Goal: Task Accomplishment & Management: Use online tool/utility

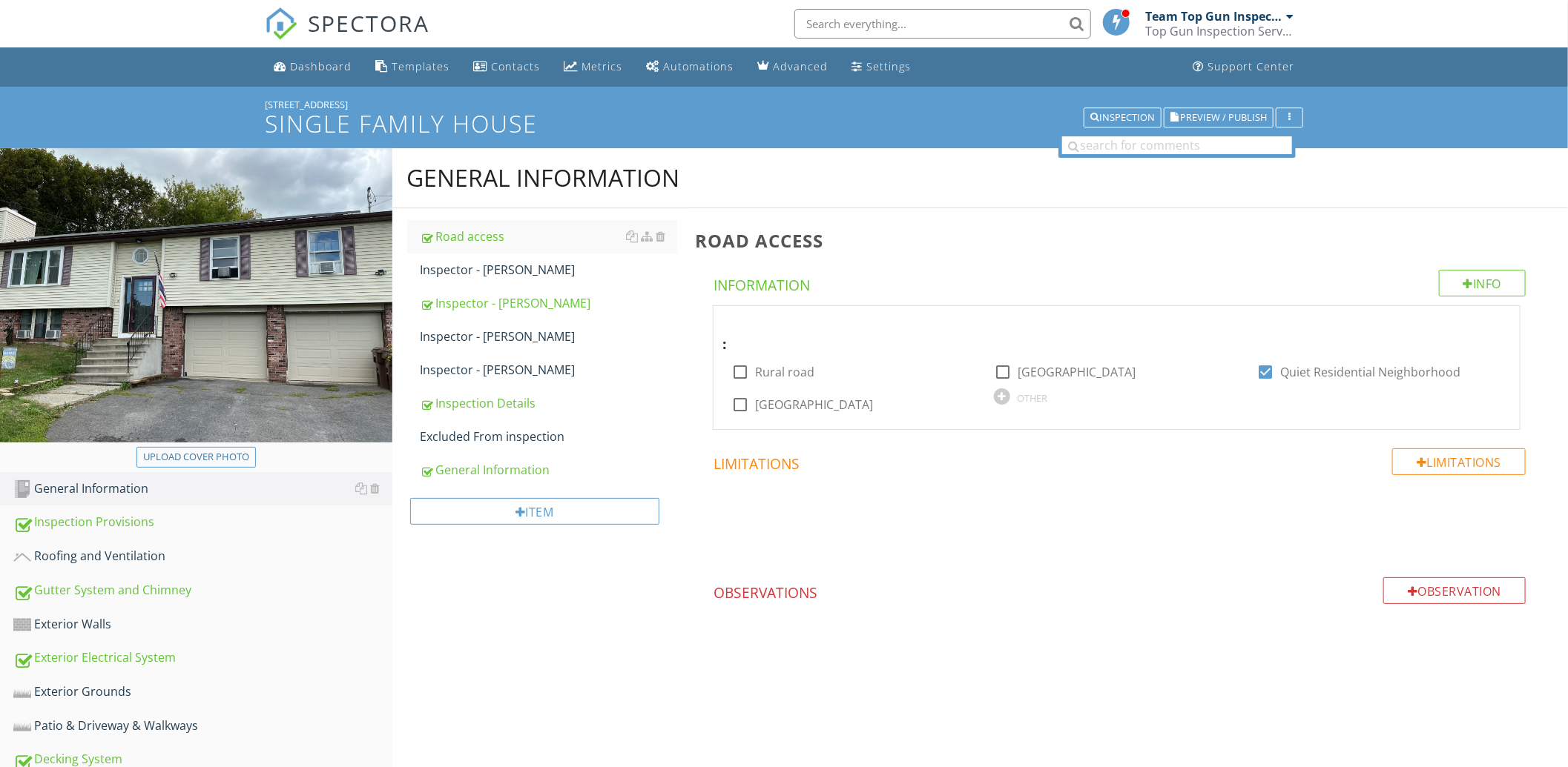
click at [387, 19] on span "SPECTORA" at bounding box center [368, 23] width 121 height 31
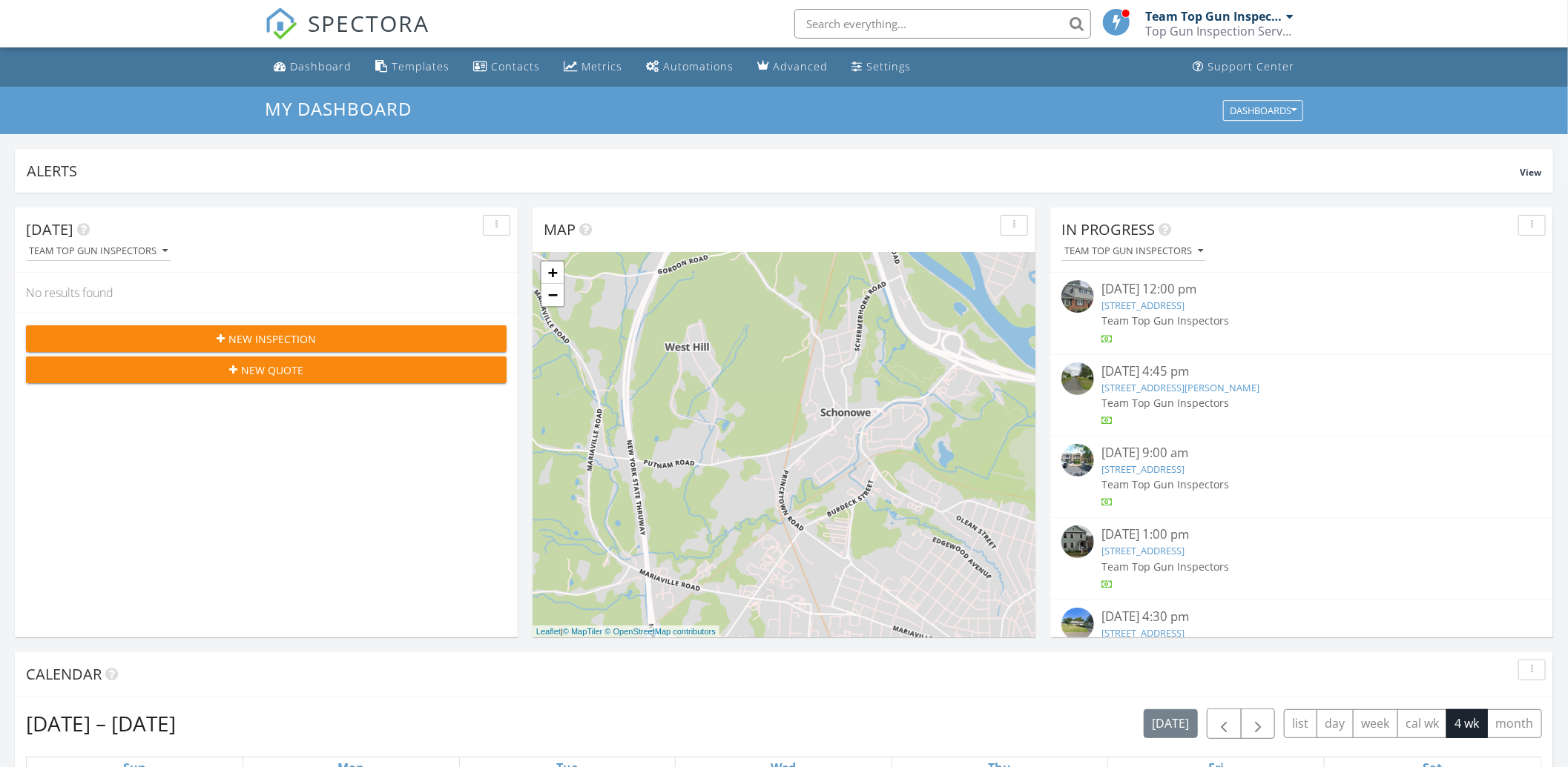
click at [1153, 302] on link "20 Schelren Dr , Colonie, NY 12110" at bounding box center [1142, 306] width 83 height 14
click at [1184, 306] on link "[STREET_ADDRESS]" at bounding box center [1142, 306] width 83 height 14
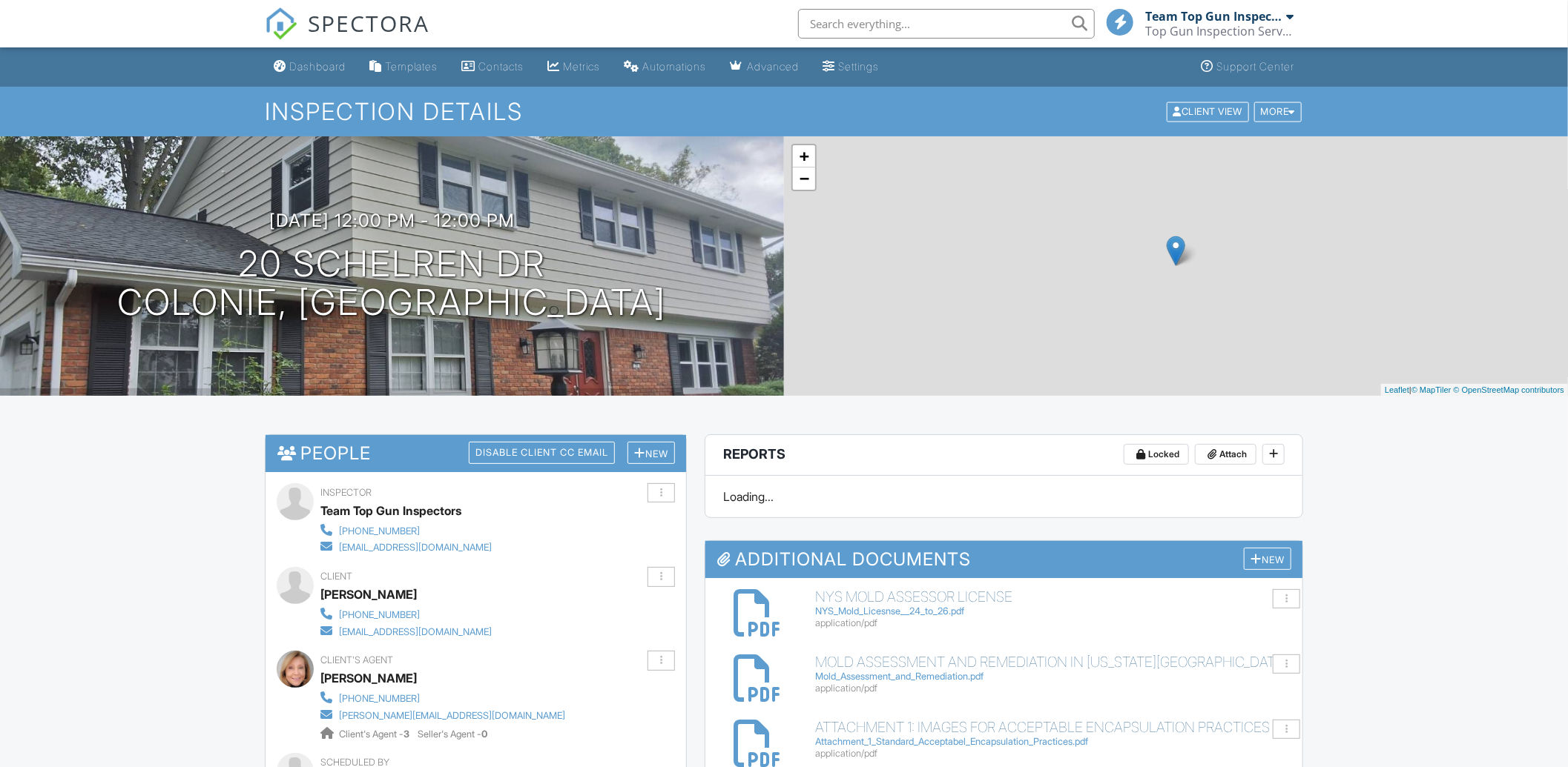
click at [391, 20] on span "SPECTORA" at bounding box center [368, 23] width 121 height 31
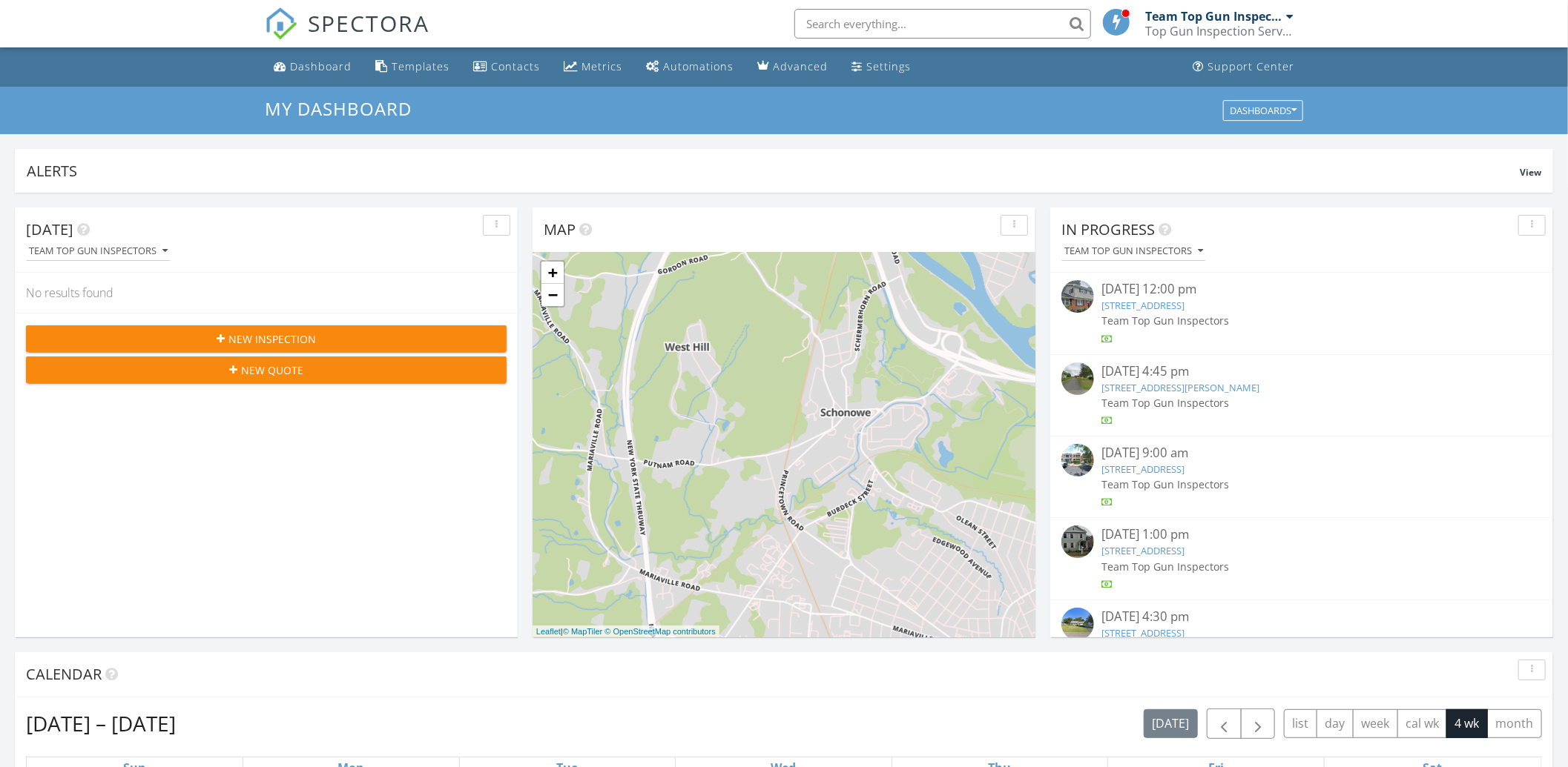
click at [1161, 383] on link "74 Tollgate Rd, Averill Park, NY 12018" at bounding box center [1180, 388] width 158 height 14
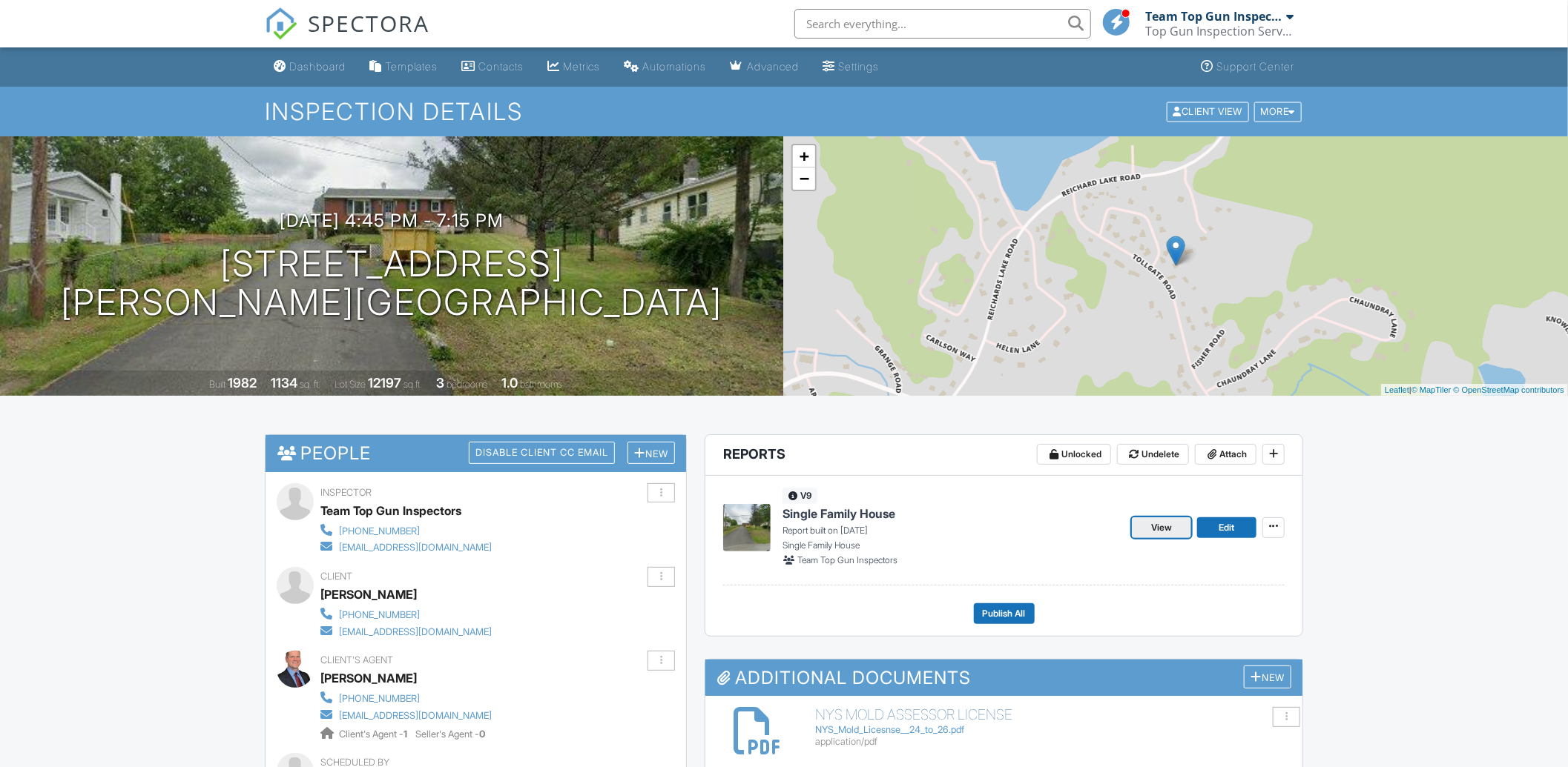
click at [1148, 527] on link "View" at bounding box center [1160, 528] width 59 height 20
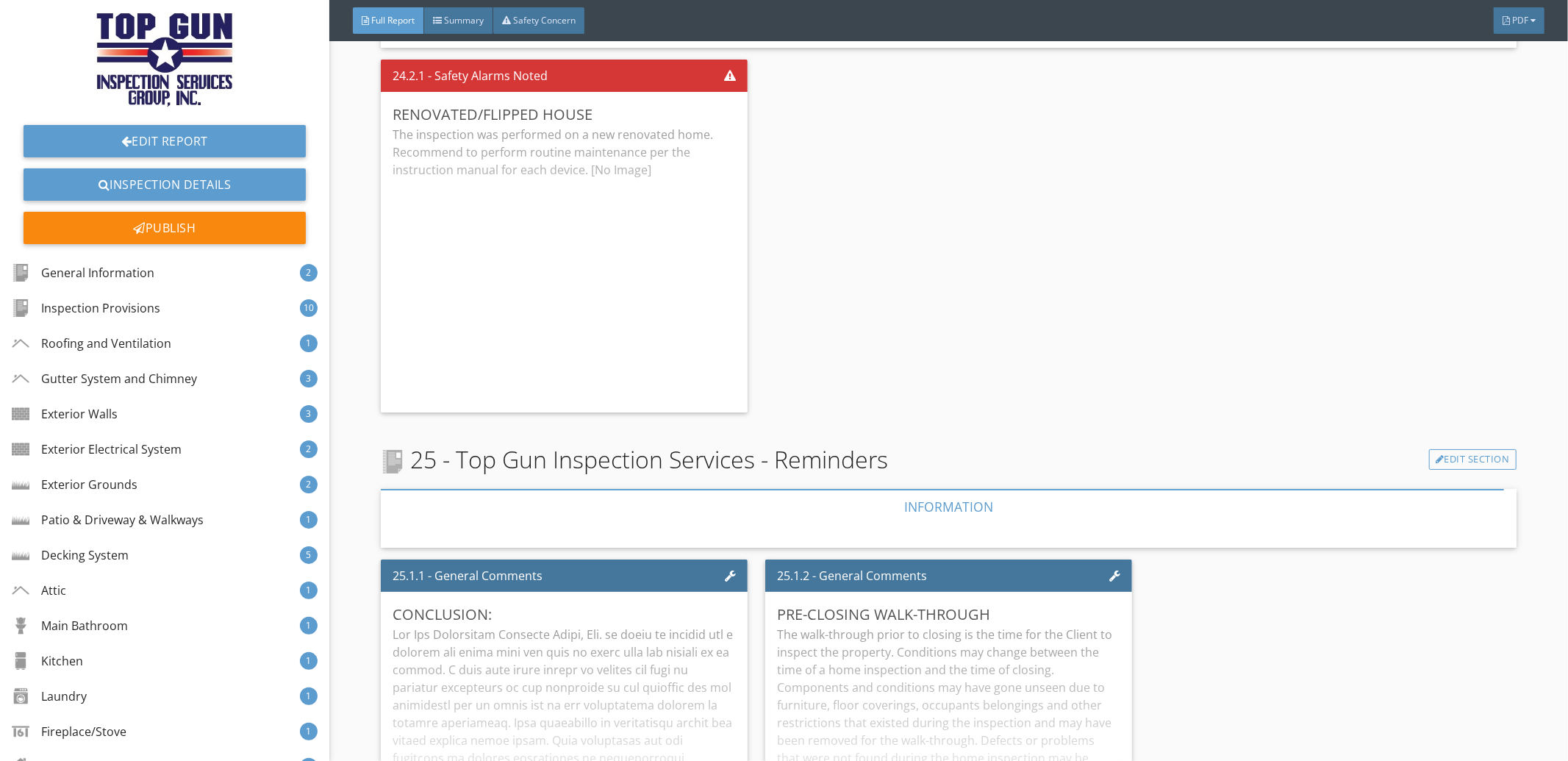
scroll to position [18855, 0]
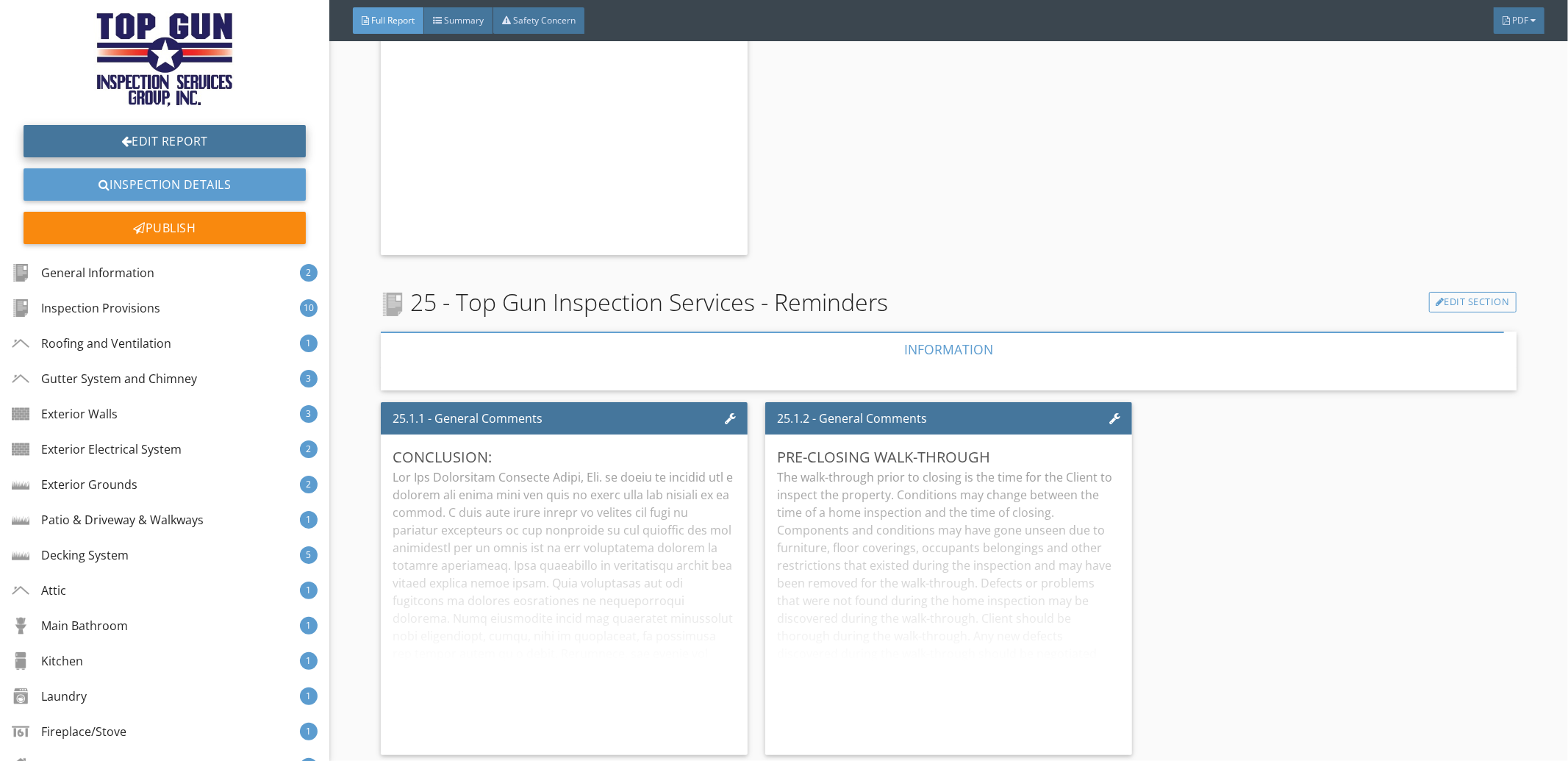
click at [194, 143] on link "Edit Report" at bounding box center [164, 142] width 282 height 32
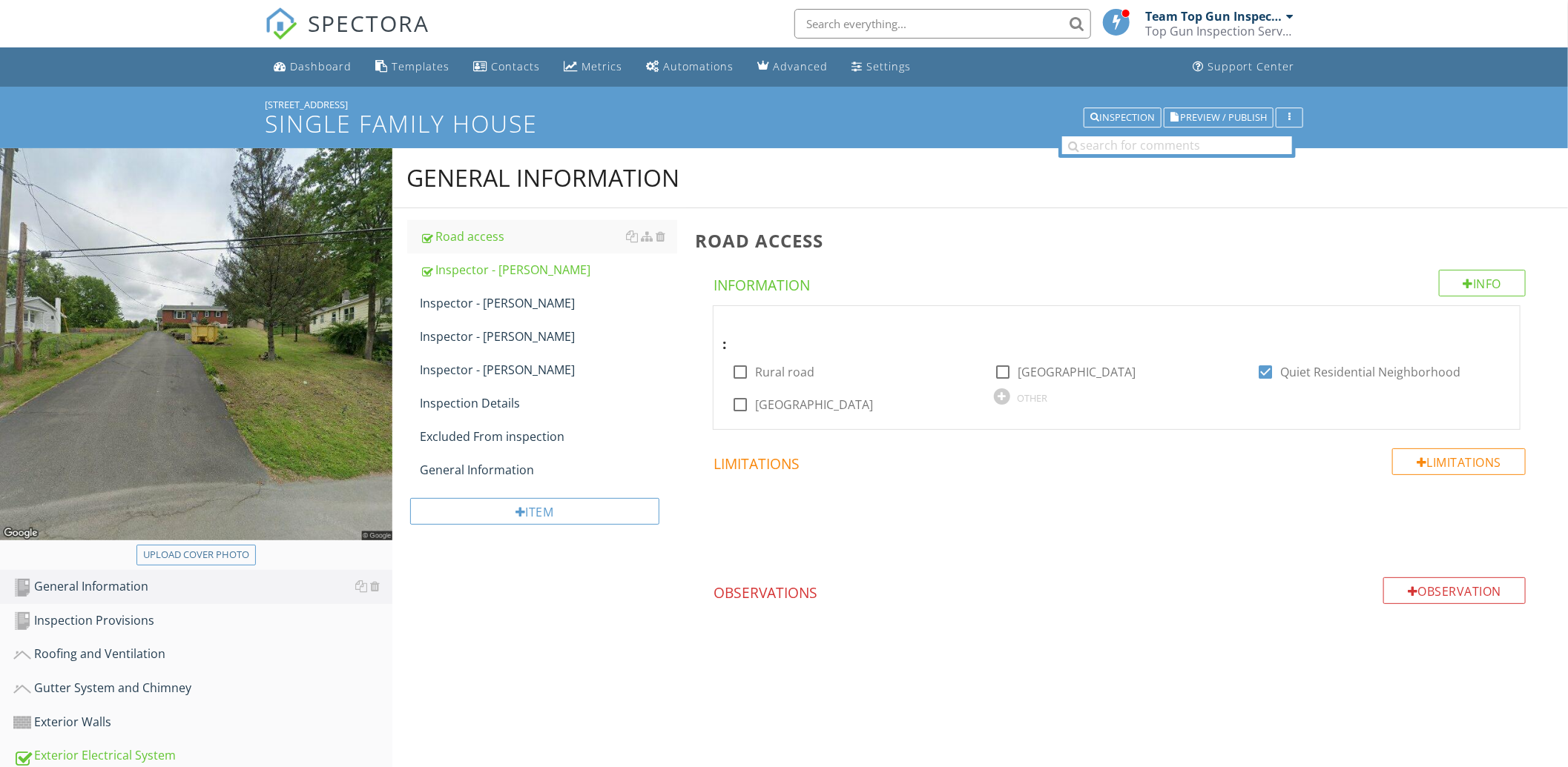
click at [1025, 571] on div "Info Information : check_box_outline_blank Rural road check_box_outline_blank B…" at bounding box center [1119, 478] width 849 height 418
